Goal: Task Accomplishment & Management: Manage account settings

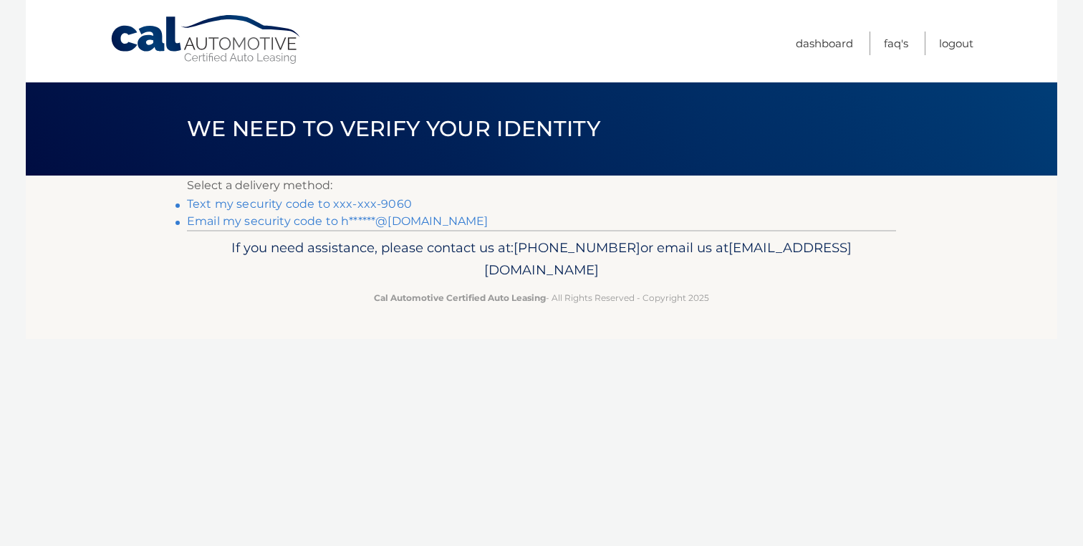
click at [378, 205] on link "Text my security code to xxx-xxx-9060" at bounding box center [299, 204] width 225 height 14
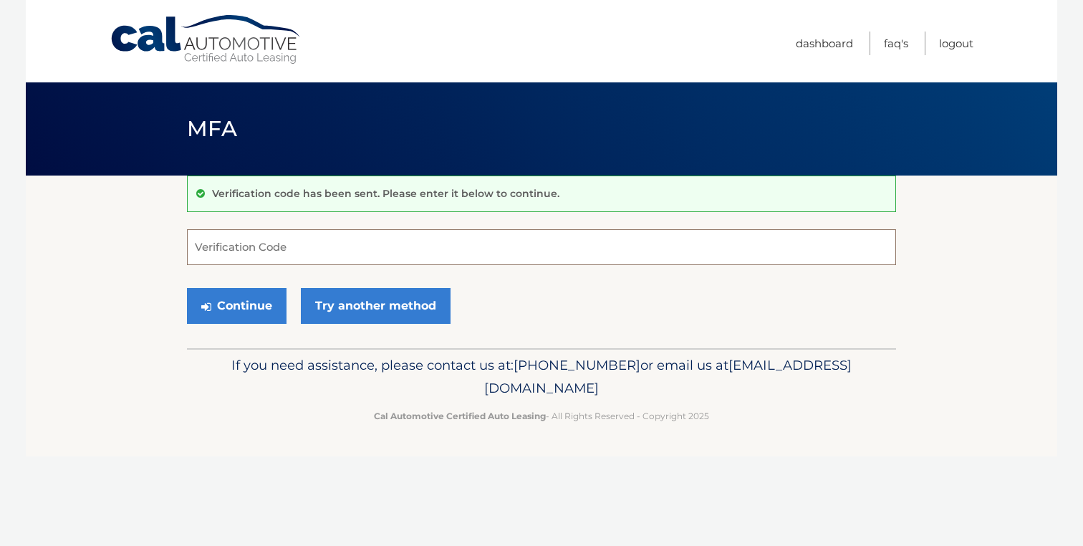
click at [365, 243] on input "Verification Code" at bounding box center [541, 247] width 709 height 36
type input "665283"
click at [253, 310] on button "Continue" at bounding box center [237, 306] width 100 height 36
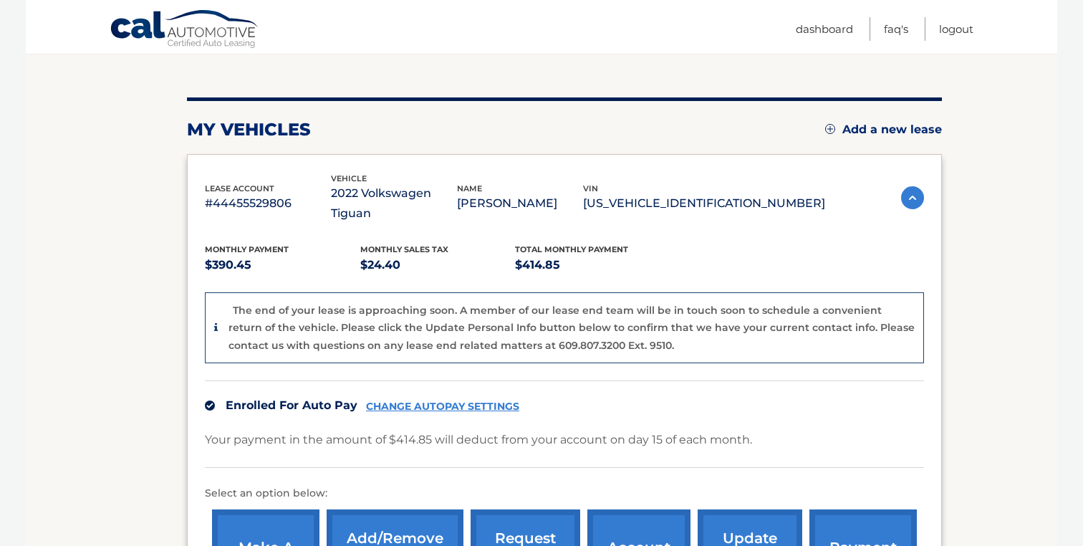
scroll to position [153, 0]
